Goal: Task Accomplishment & Management: Manage account settings

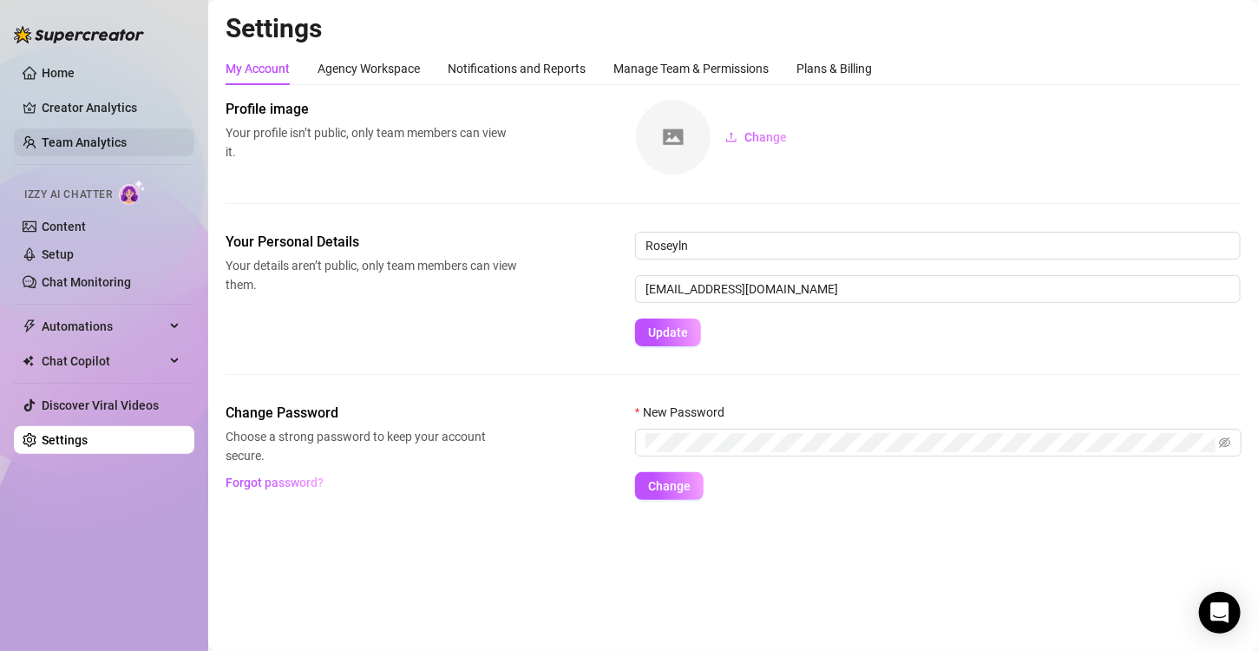
click at [118, 138] on link "Team Analytics" at bounding box center [84, 142] width 85 height 14
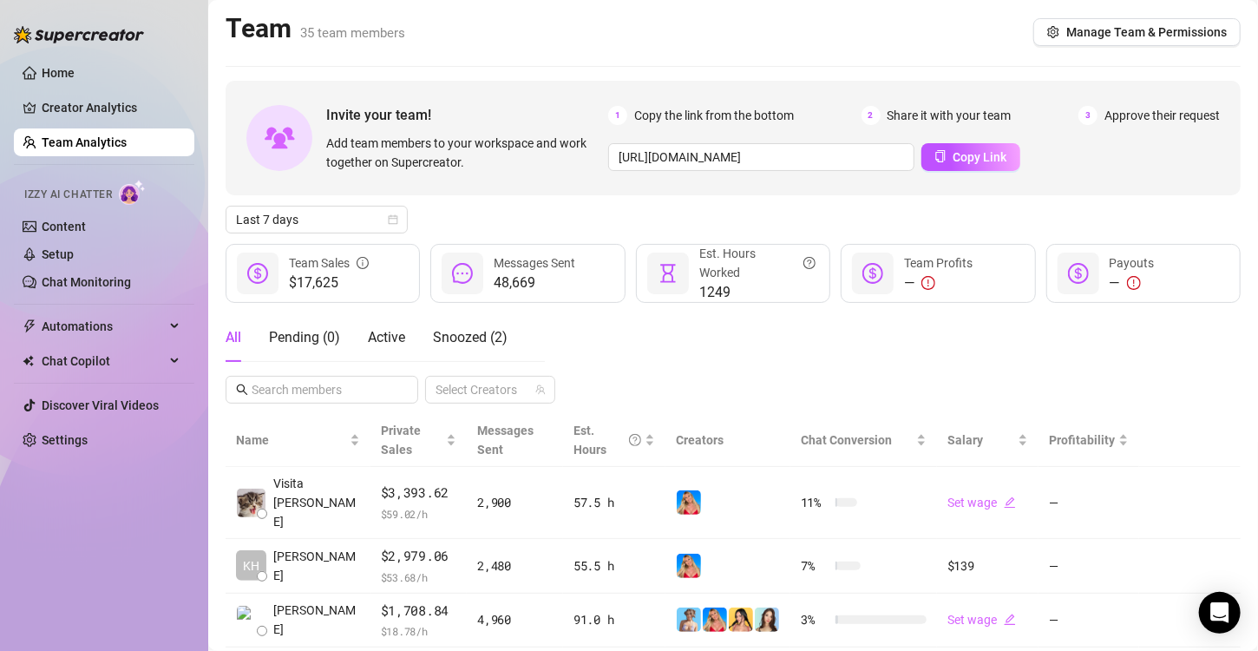
click at [127, 135] on link "Team Analytics" at bounding box center [84, 142] width 85 height 14
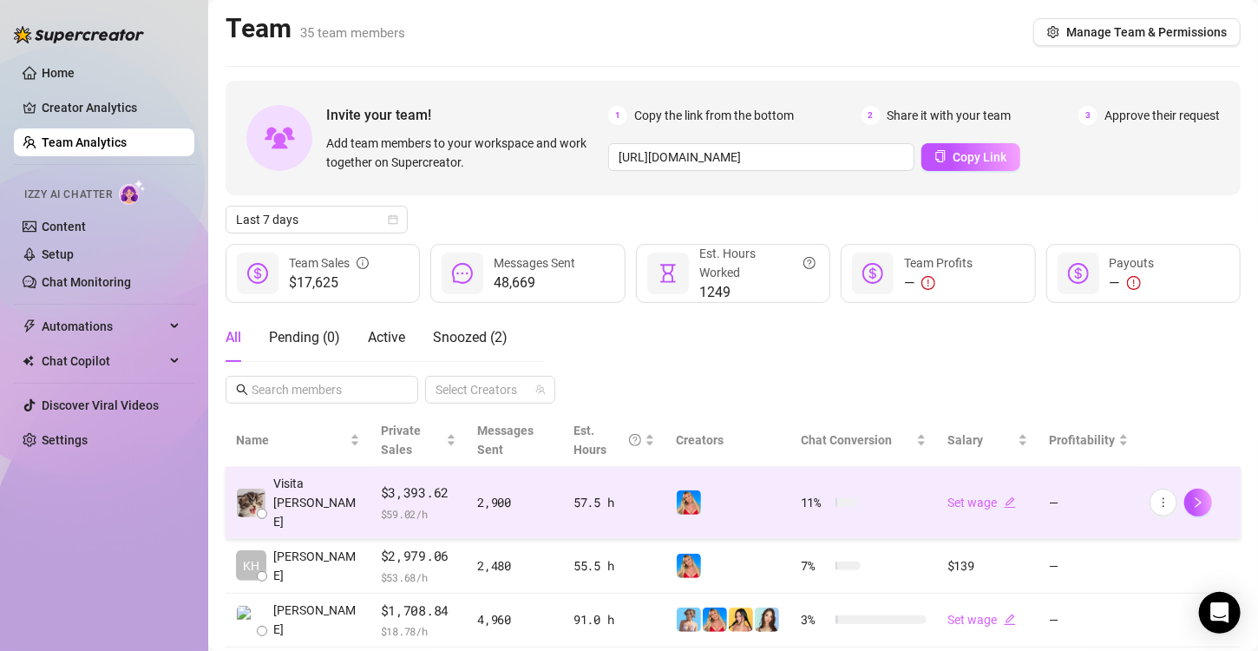
click at [678, 500] on img at bounding box center [689, 502] width 24 height 24
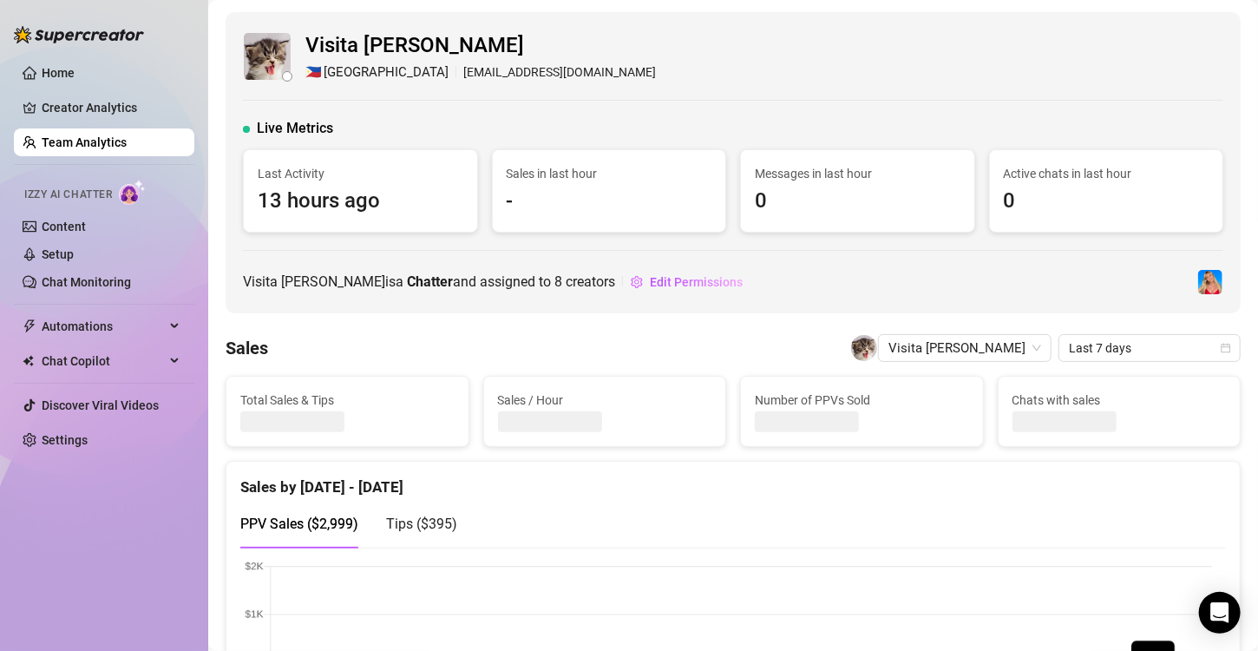
click at [673, 299] on div "Visita [PERSON_NAME] 🇵🇭 [GEOGRAPHIC_DATA] [EMAIL_ADDRESS][DOMAIN_NAME] Live Met…" at bounding box center [733, 162] width 1015 height 301
click at [674, 281] on span "Edit Permissions" at bounding box center [696, 282] width 93 height 14
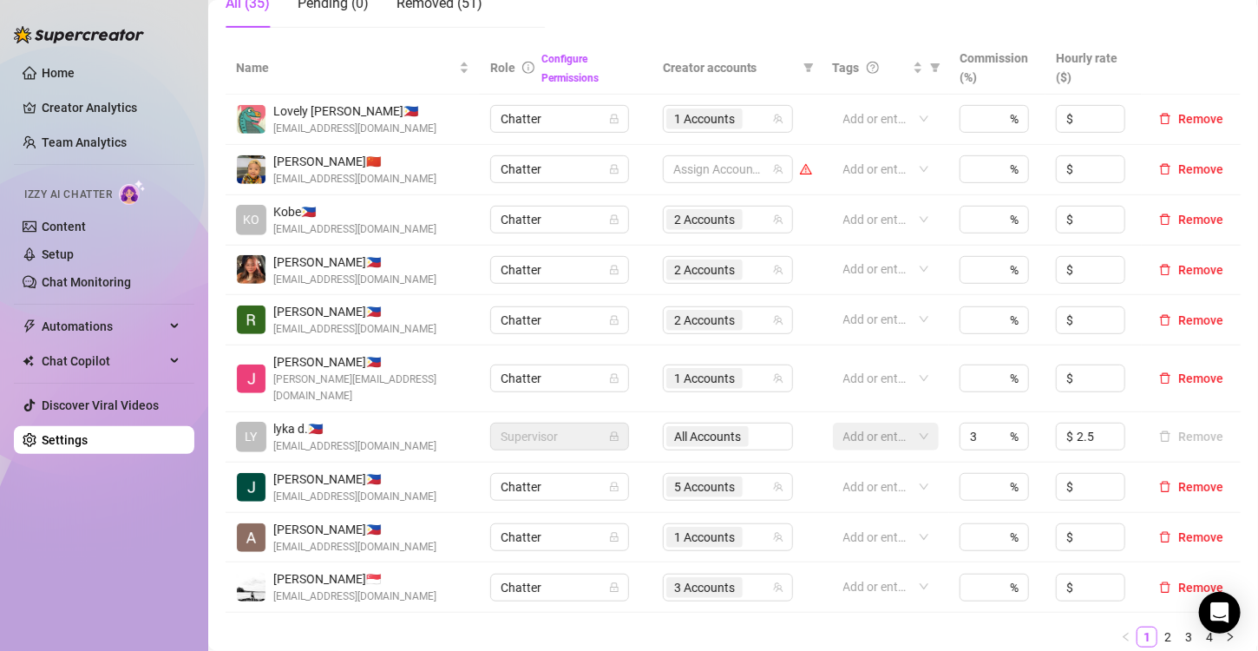
scroll to position [434, 0]
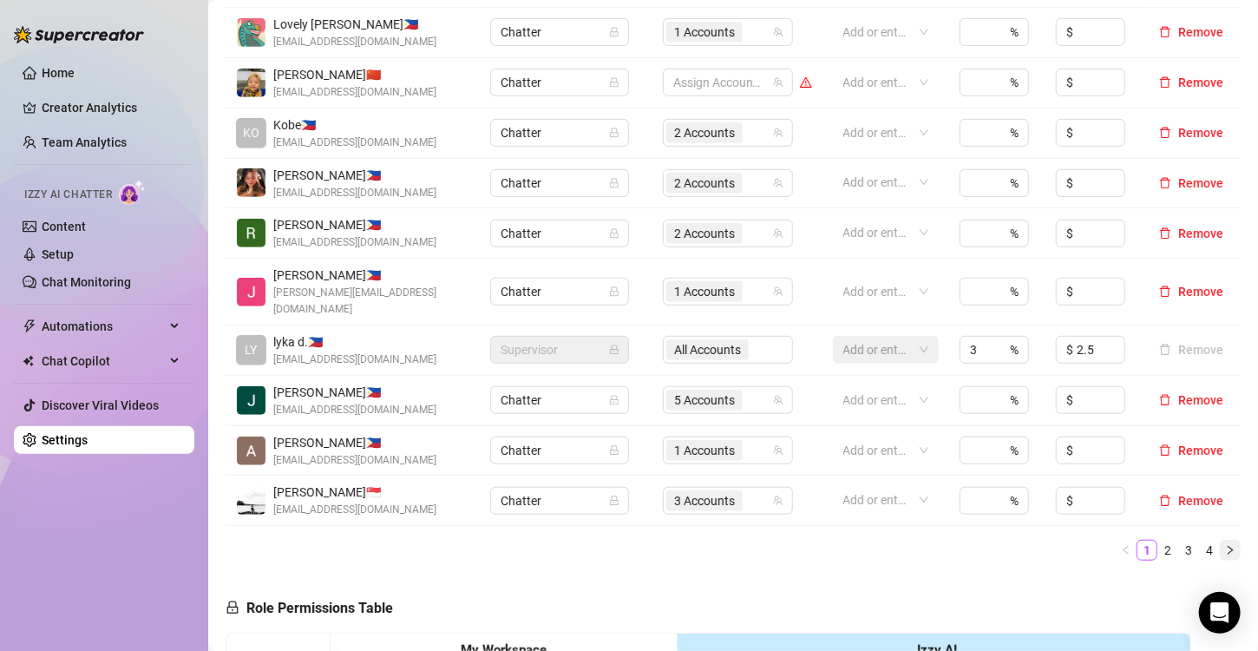
click at [1228, 546] on icon "right" at bounding box center [1230, 550] width 5 height 9
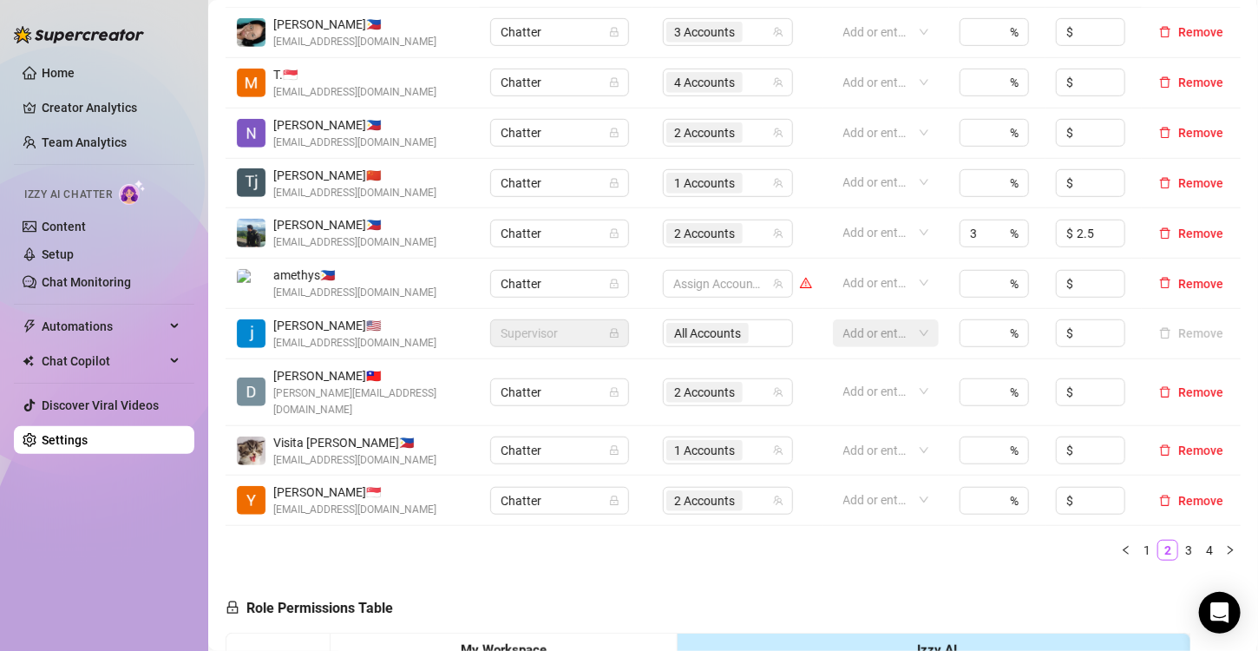
scroll to position [347, 0]
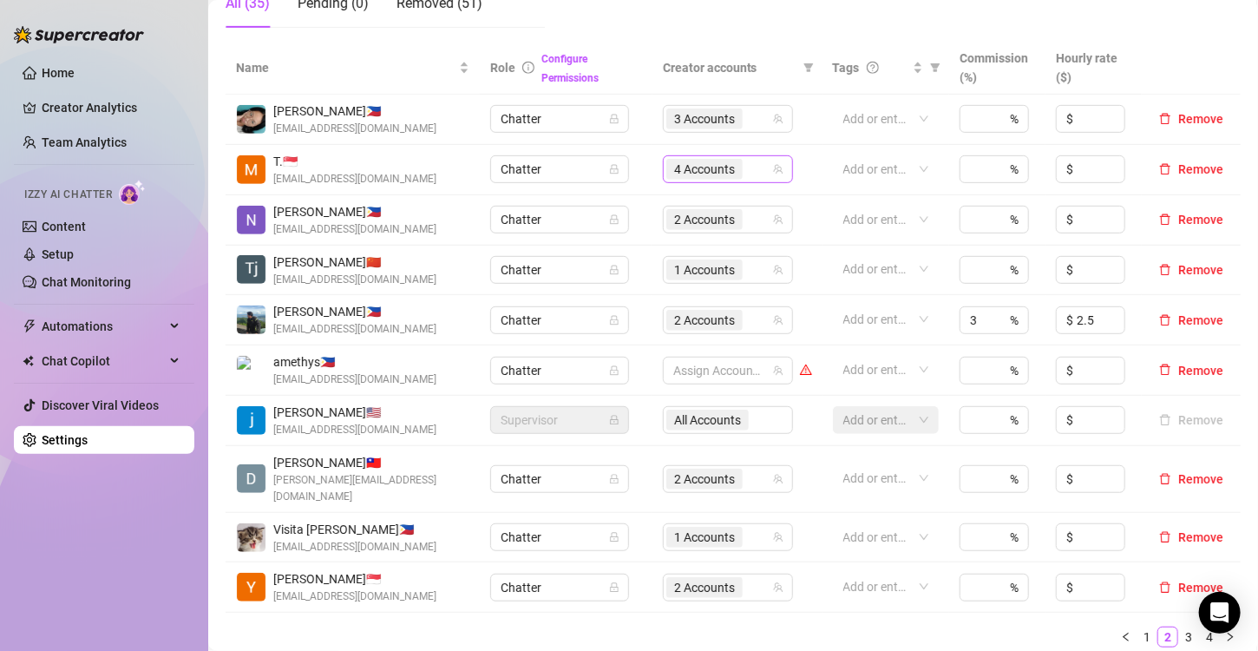
click at [681, 167] on span "4 Accounts" at bounding box center [704, 169] width 61 height 19
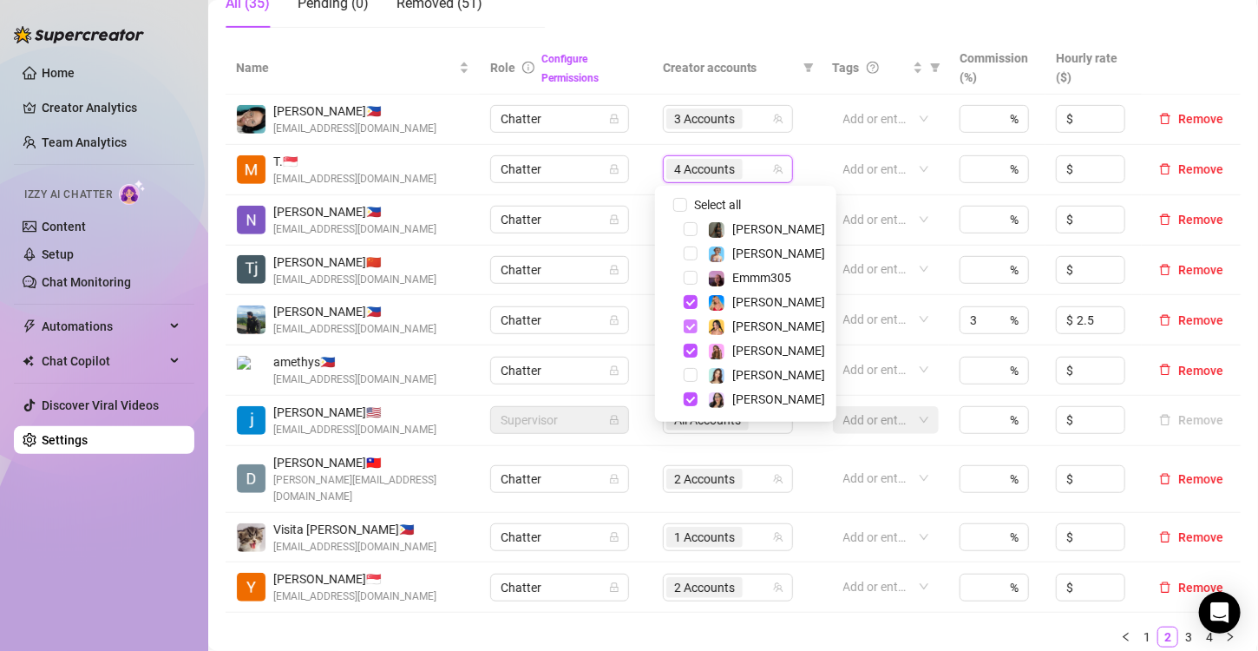
click at [691, 319] on span "Select tree node" at bounding box center [691, 326] width 14 height 14
click at [692, 403] on span "Select tree node" at bounding box center [691, 399] width 14 height 14
click at [692, 626] on ul "1 2 3 4" at bounding box center [733, 636] width 1015 height 21
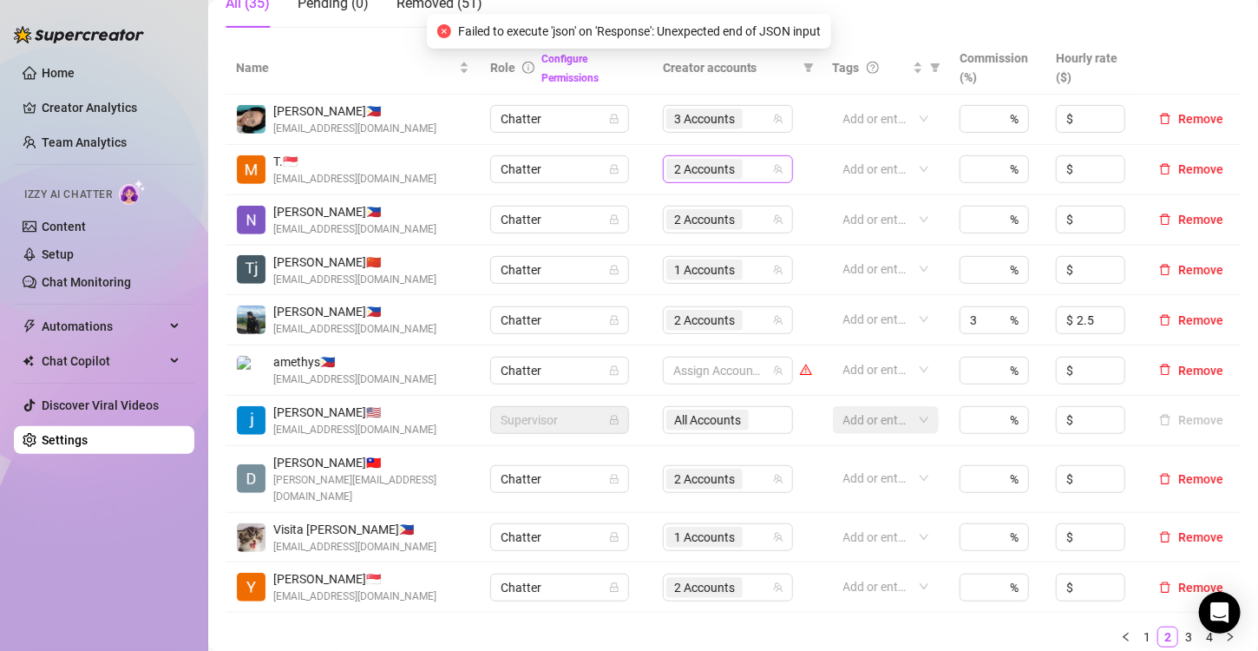
click at [691, 170] on span "2 Accounts" at bounding box center [704, 169] width 61 height 19
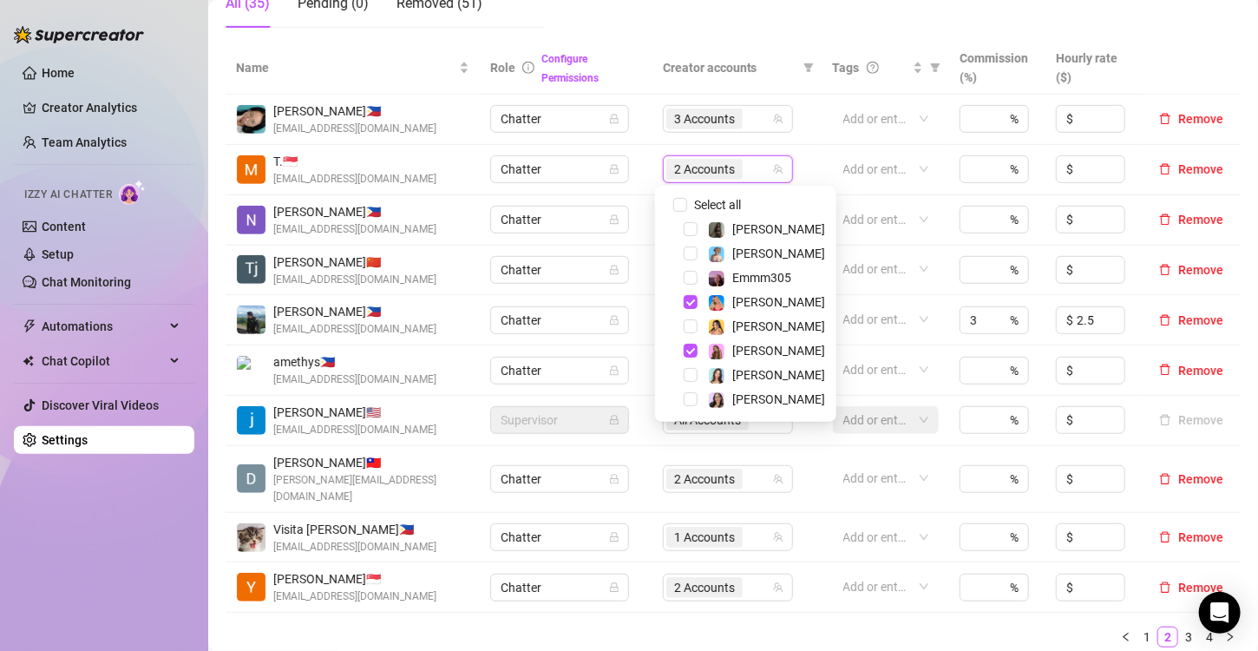
click at [681, 628] on div "Name Role Configure Permissions Creator accounts Tags Commission (%) Hourly rat…" at bounding box center [733, 352] width 1015 height 620
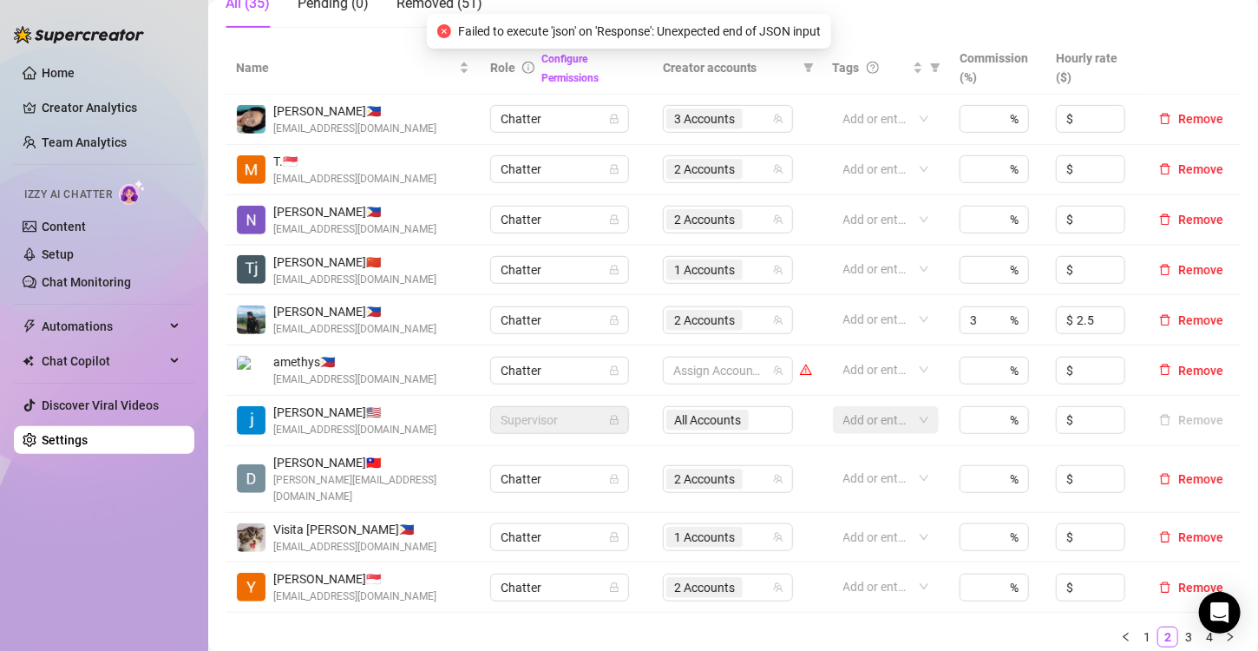
scroll to position [521, 0]
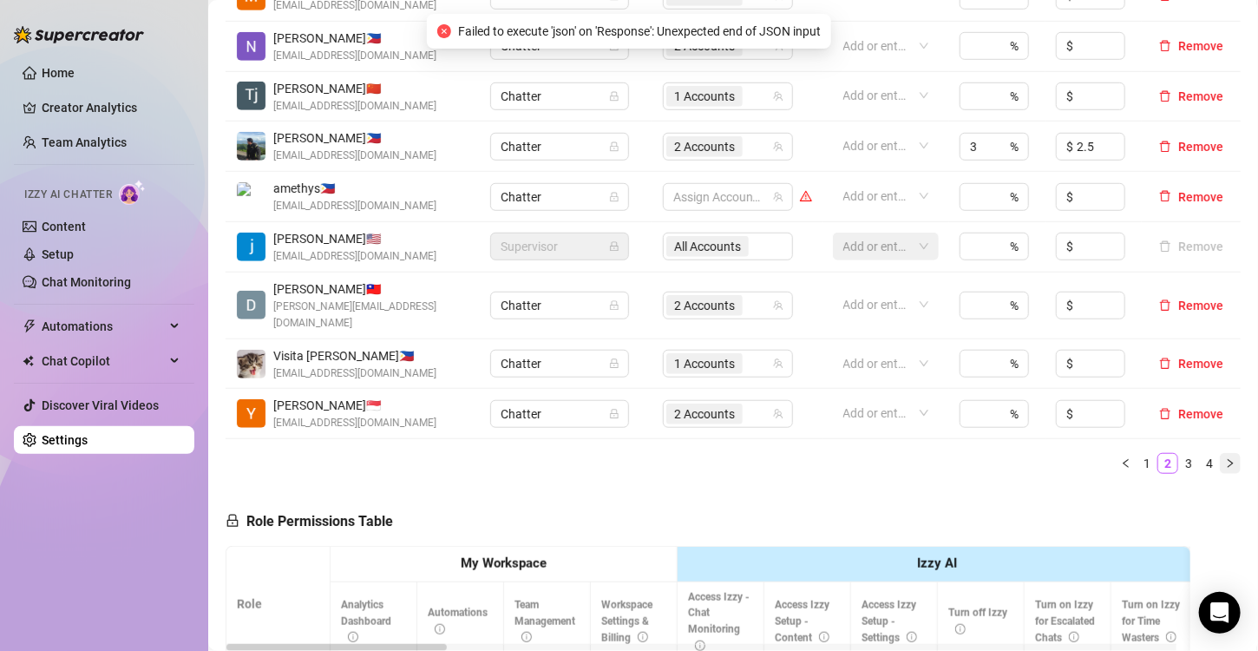
click at [1225, 458] on icon "right" at bounding box center [1230, 463] width 10 height 10
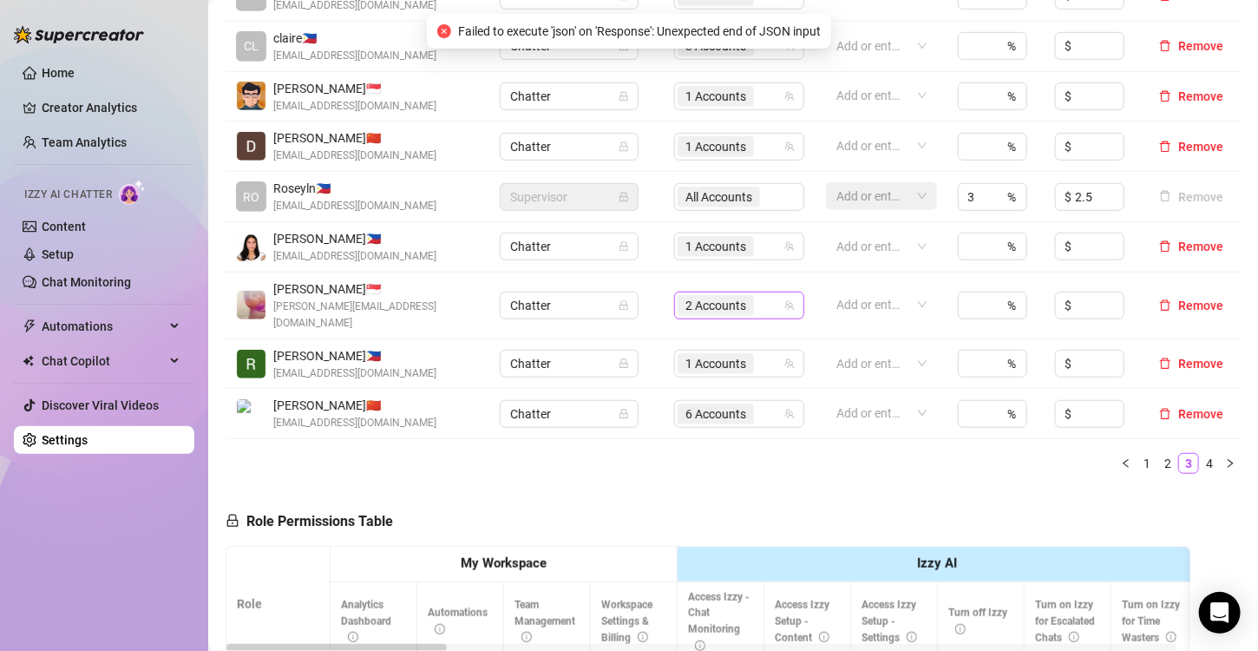
click at [699, 296] on span "2 Accounts" at bounding box center [715, 305] width 61 height 19
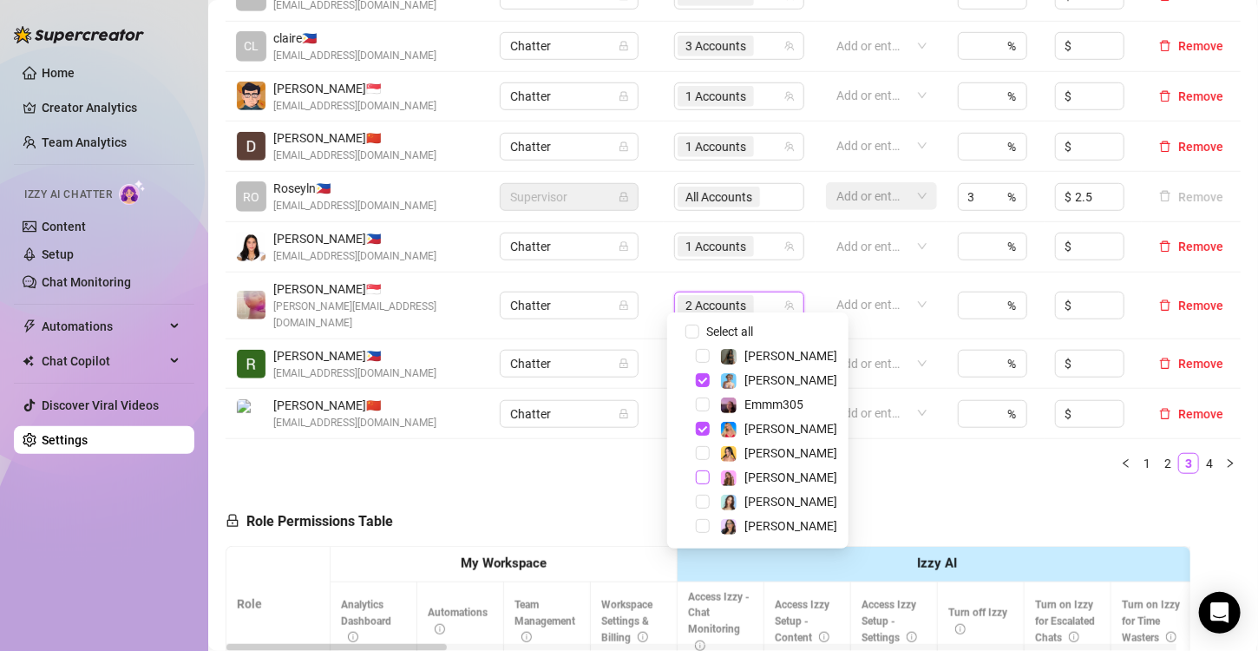
click at [707, 479] on span "Select tree node" at bounding box center [703, 477] width 14 height 14
click at [702, 427] on span "Select tree node" at bounding box center [703, 429] width 14 height 14
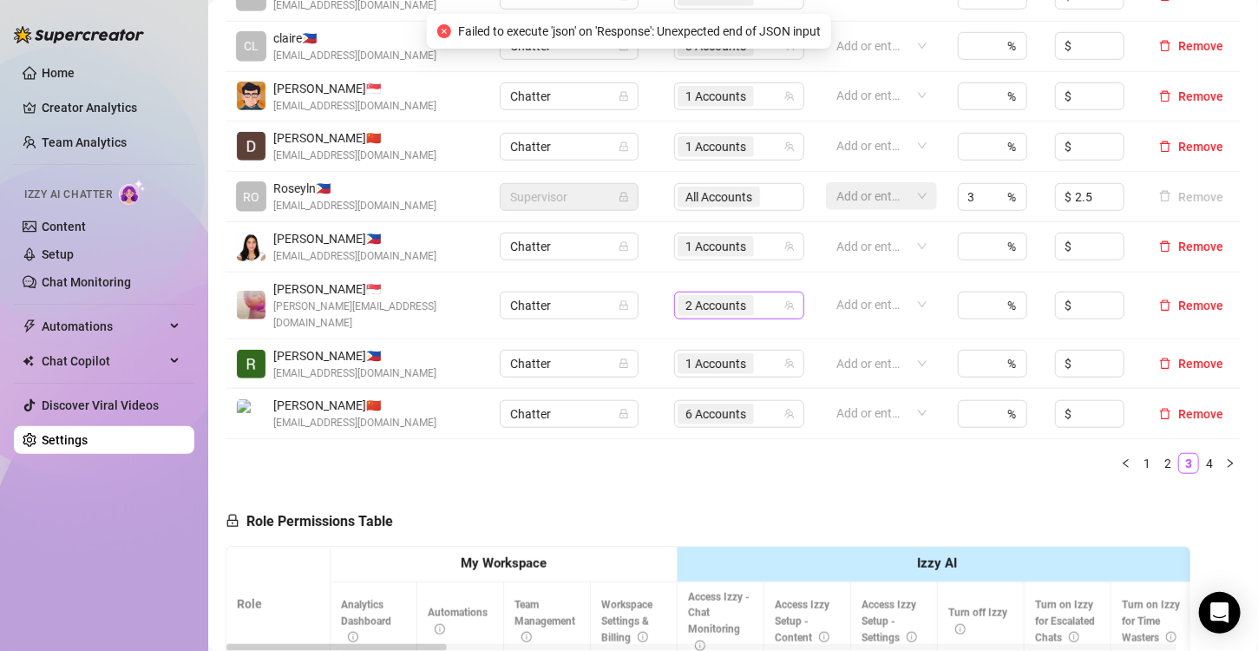
click at [707, 298] on span "2 Accounts" at bounding box center [715, 305] width 61 height 19
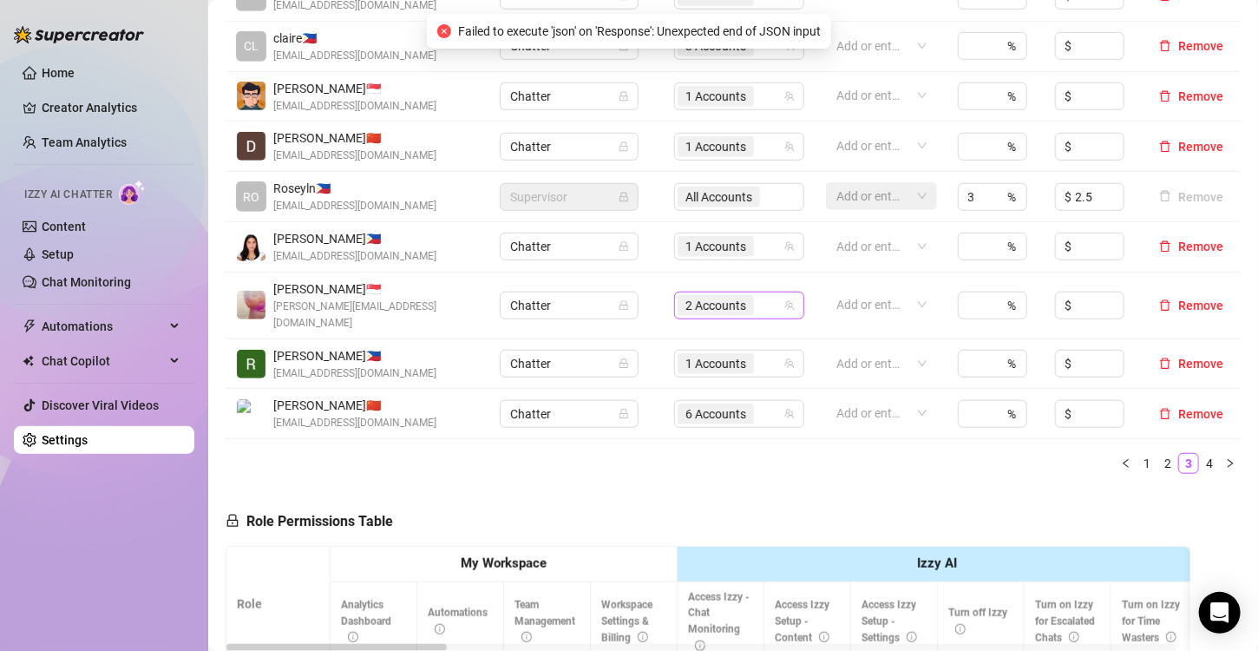
click at [693, 300] on span "2 Accounts" at bounding box center [715, 305] width 61 height 19
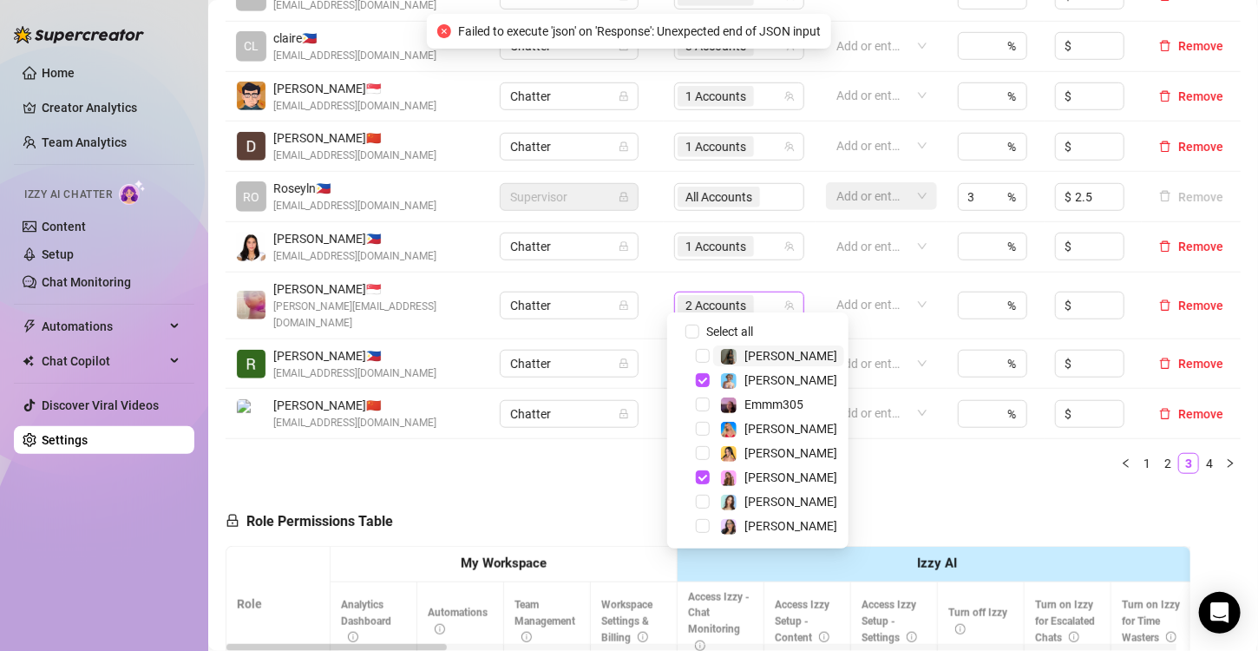
click at [693, 301] on span "2 Accounts" at bounding box center [715, 305] width 61 height 19
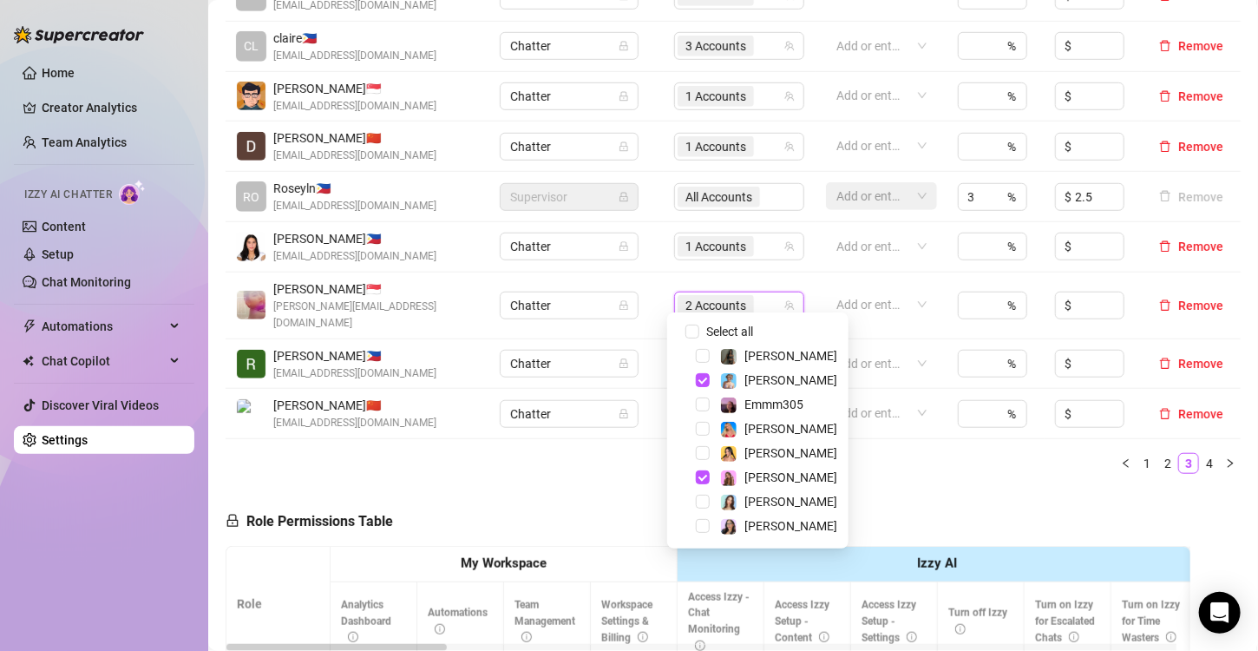
click at [900, 459] on div "Name Role Configure Permissions Creator accounts Tags Commission (%) Hourly rat…" at bounding box center [733, 178] width 1015 height 620
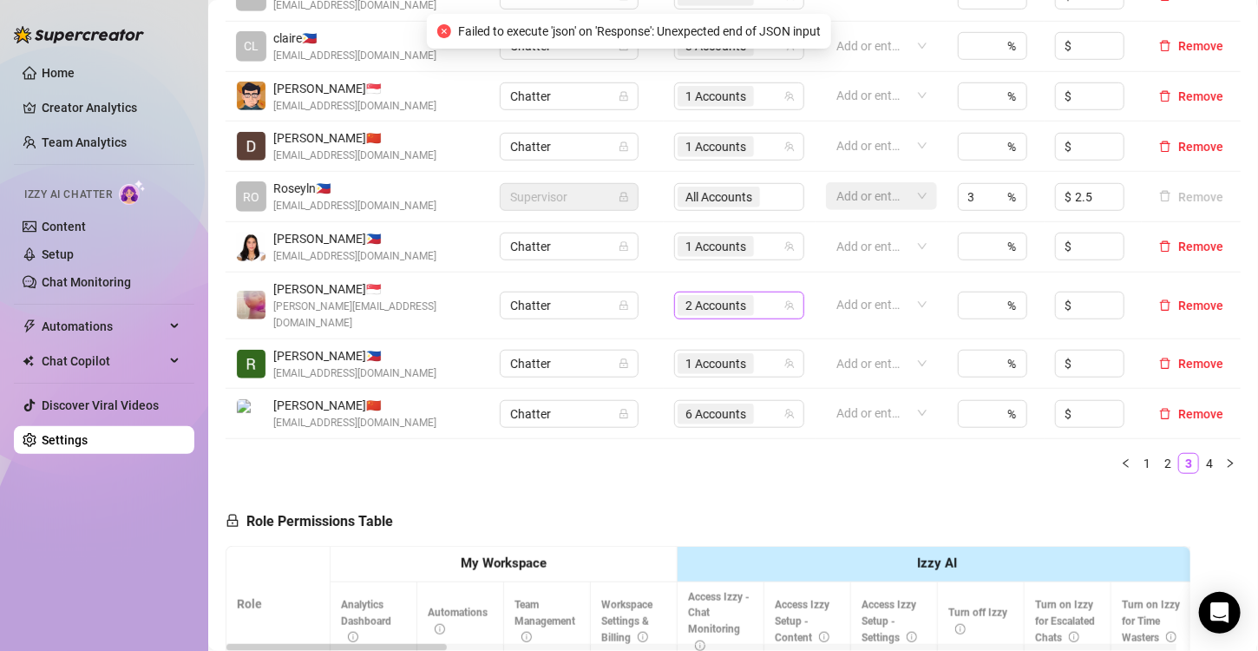
click at [697, 296] on span "2 Accounts" at bounding box center [715, 305] width 61 height 19
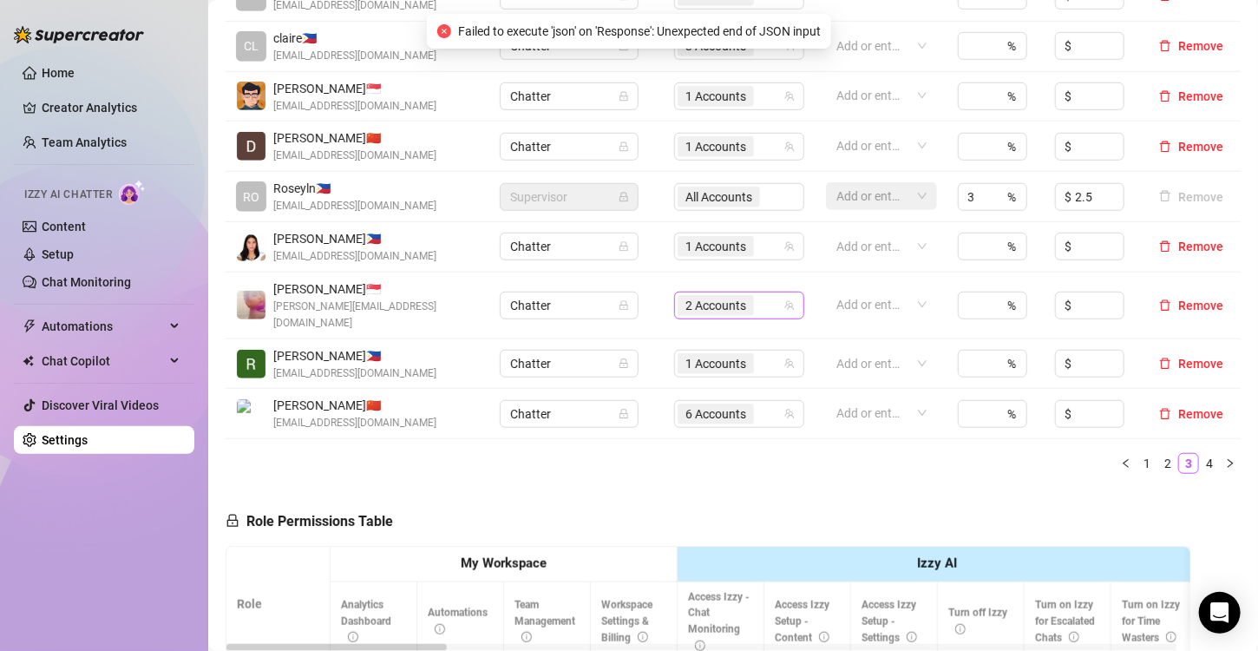
click at [714, 296] on span "2 Accounts" at bounding box center [715, 305] width 61 height 19
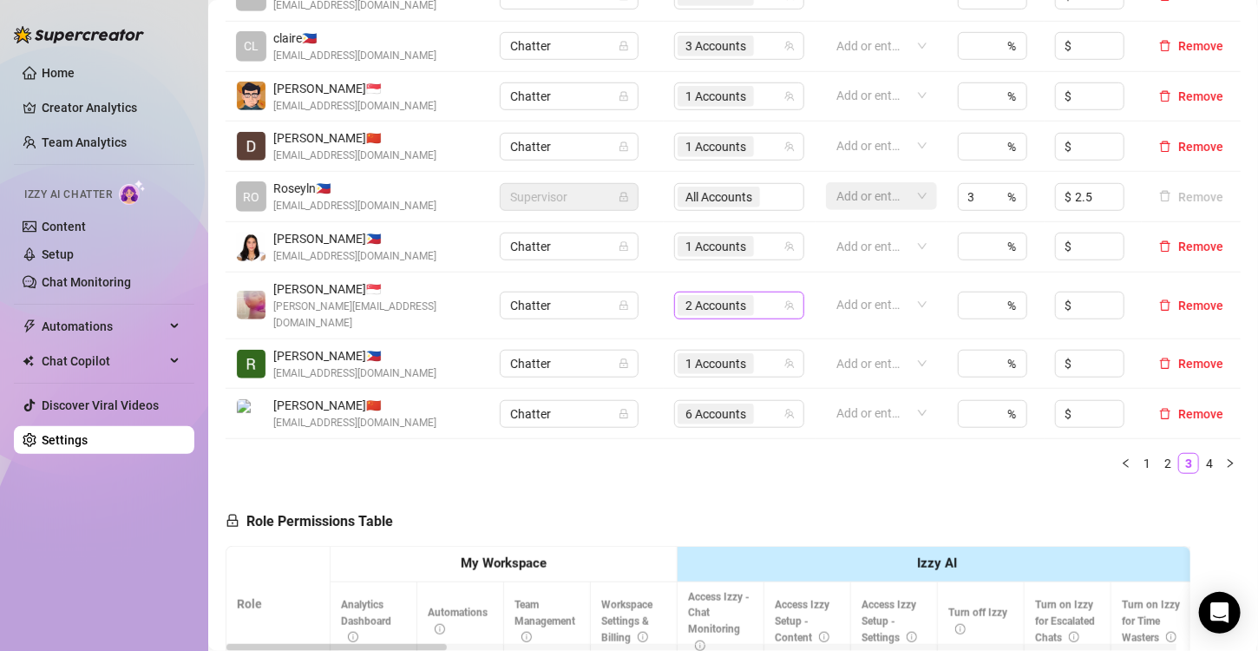
click at [718, 296] on span "2 Accounts" at bounding box center [715, 305] width 61 height 19
